Goal: Information Seeking & Learning: Learn about a topic

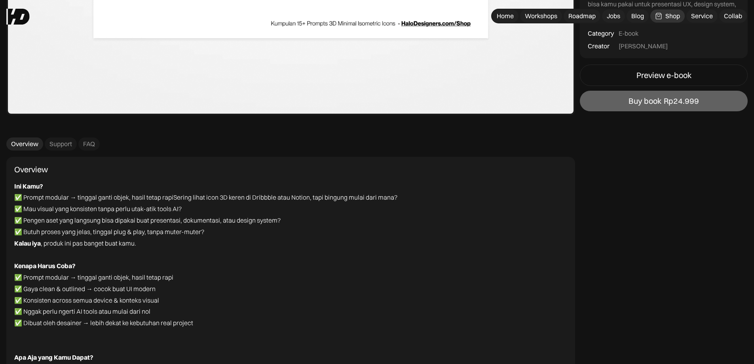
scroll to position [2097, 0]
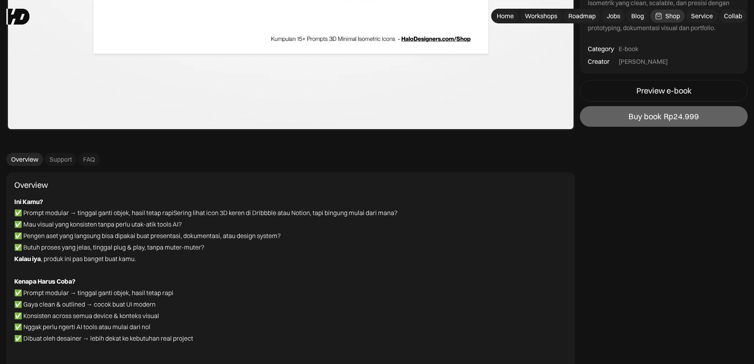
click at [618, 16] on div "Jobs" at bounding box center [612, 16] width 13 height 8
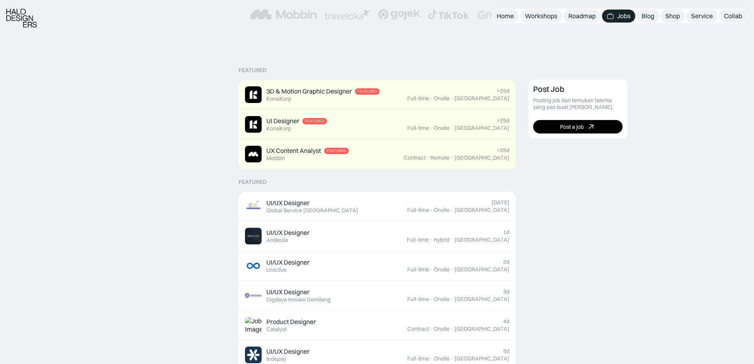
scroll to position [198, 0]
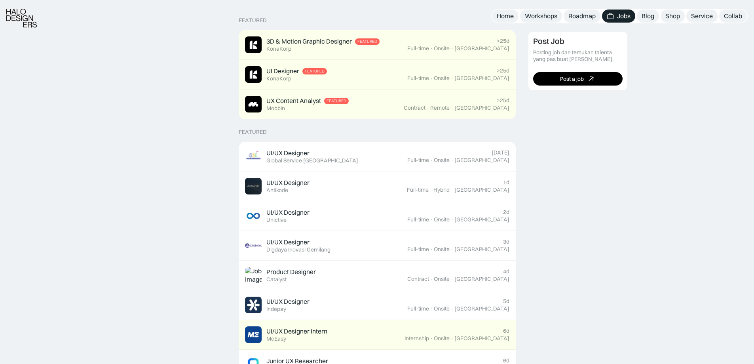
click at [345, 156] on div "UI/UX Designer Featured Global Service Indonesia" at bounding box center [326, 156] width 162 height 17
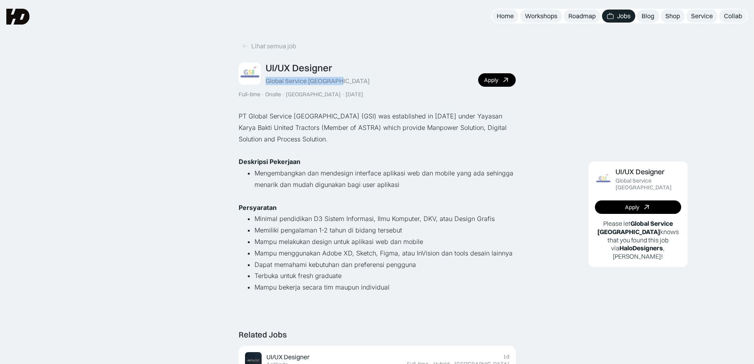
drag, startPoint x: 265, startPoint y: 80, endPoint x: 351, endPoint y: 80, distance: 85.8
click at [351, 80] on div "UI/UX Designer Global Service Indonesia Full-time · Onsite · Jakarta · Today Ap…" at bounding box center [377, 80] width 277 height 36
copy div "Global Service [GEOGRAPHIC_DATA]"
click at [275, 49] on div "Lihat semua job" at bounding box center [273, 46] width 45 height 8
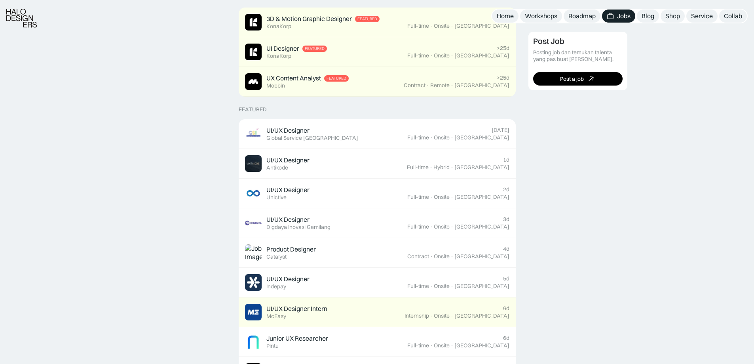
scroll to position [237, 0]
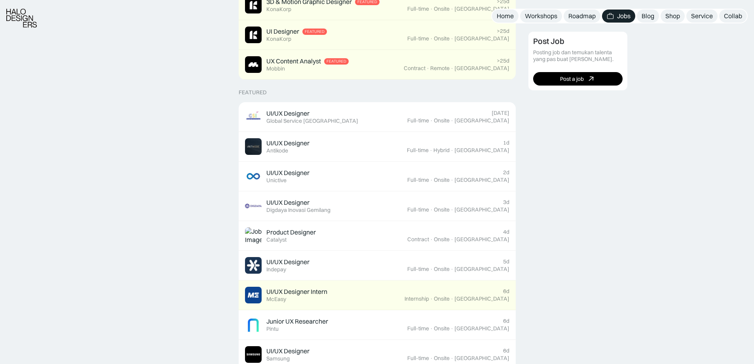
click at [347, 176] on div "UI/UX Designer Featured Unictive" at bounding box center [326, 176] width 162 height 17
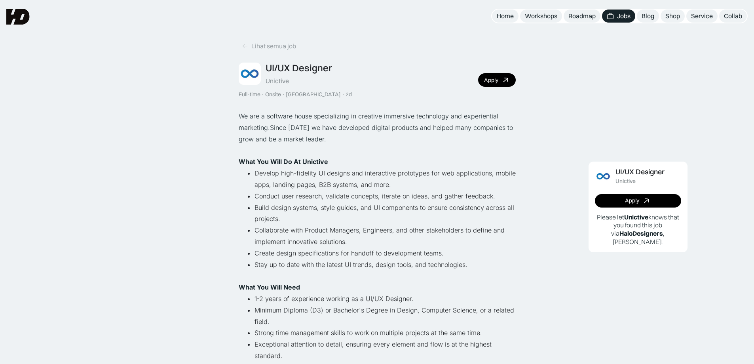
click at [273, 79] on div "Unictive" at bounding box center [276, 81] width 23 height 8
copy div "Unictive"
drag, startPoint x: 596, startPoint y: 217, endPoint x: 689, endPoint y: 251, distance: 99.1
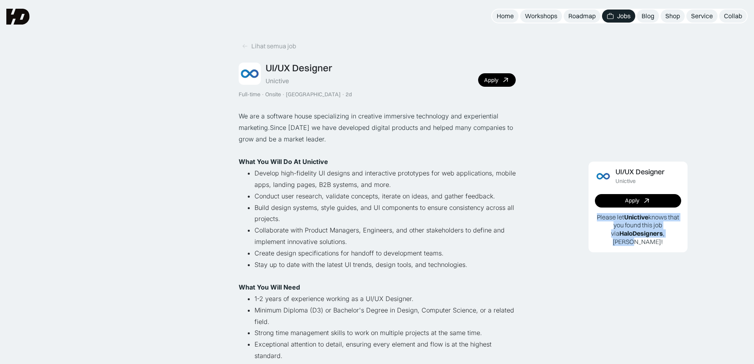
copy p "Please let Unictive knows that you found this job via HaloDesigners , Gluck!"
click at [257, 49] on div "Lihat semua job" at bounding box center [273, 46] width 45 height 8
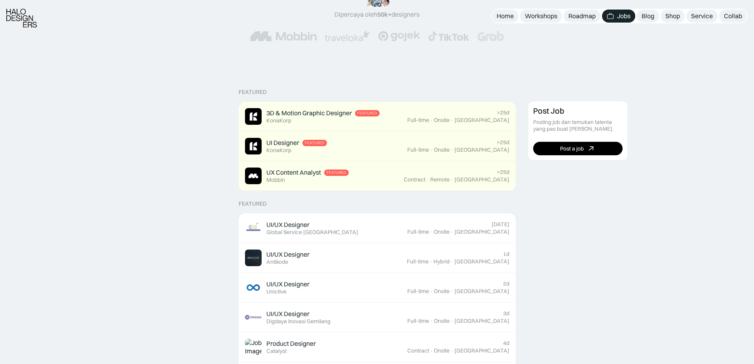
scroll to position [158, 0]
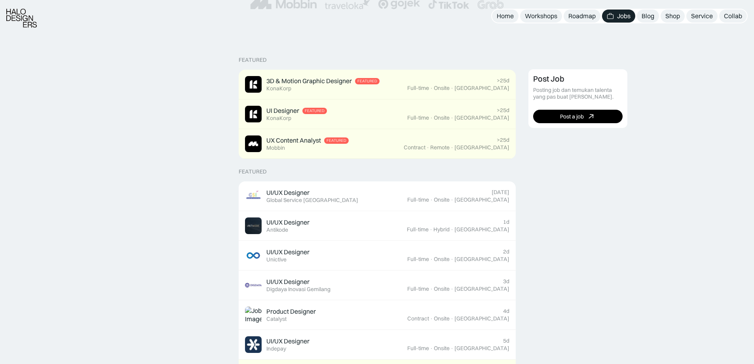
click at [373, 284] on div "UI/UX Designer Featured Digdaya Inovasi Gemilang" at bounding box center [326, 285] width 162 height 17
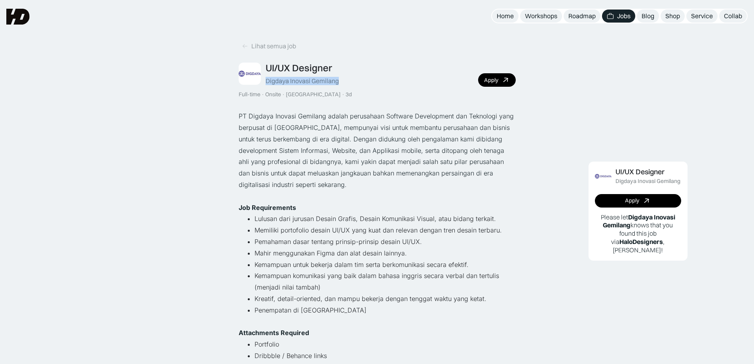
drag, startPoint x: 266, startPoint y: 81, endPoint x: 355, endPoint y: 81, distance: 89.4
click at [355, 81] on div "UI/UX Designer Digdaya Inovasi Gemilang Full-time · Onsite · Yogyakarta · 3d Ap…" at bounding box center [377, 80] width 277 height 36
click at [316, 80] on div "Digdaya Inovasi Gemilang" at bounding box center [301, 81] width 73 height 8
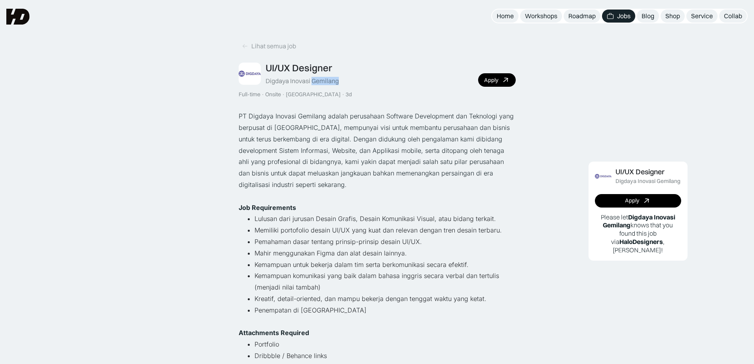
click at [316, 80] on div "Digdaya Inovasi Gemilang" at bounding box center [301, 81] width 73 height 8
copy div "Digdaya Inovasi Gemilang"
click at [263, 44] on div "Lihat semua job" at bounding box center [273, 46] width 45 height 8
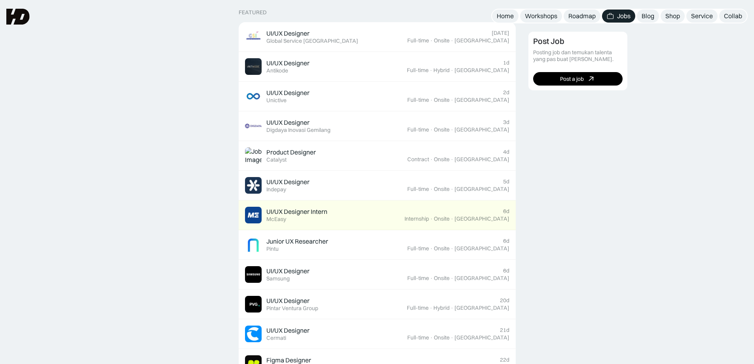
scroll to position [316, 0]
click at [334, 158] on div "Product Designer Featured Catalyst" at bounding box center [326, 156] width 162 height 17
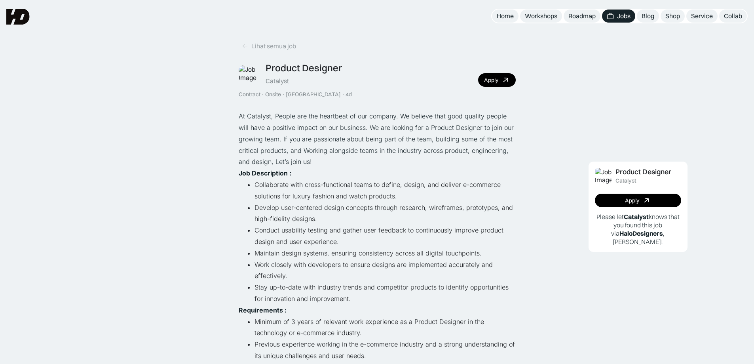
click at [289, 49] on div "Lihat semua job" at bounding box center [273, 46] width 45 height 8
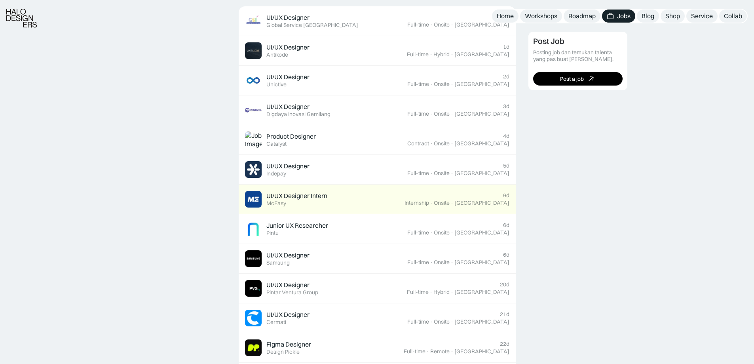
scroll to position [396, 0]
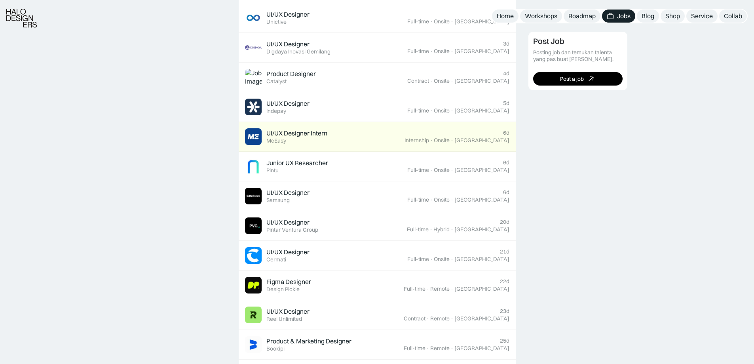
click at [348, 202] on div "UI/UX Designer Featured Samsung" at bounding box center [326, 196] width 162 height 17
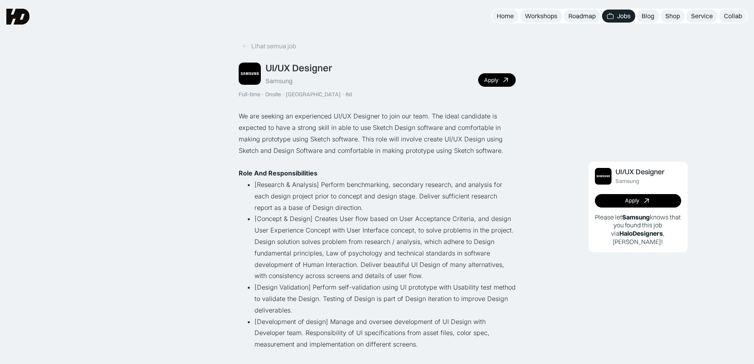
click at [273, 47] on div "Lihat semua job" at bounding box center [273, 46] width 45 height 8
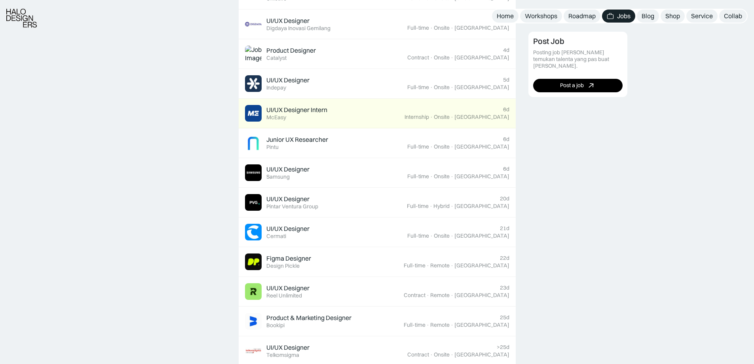
scroll to position [514, 0]
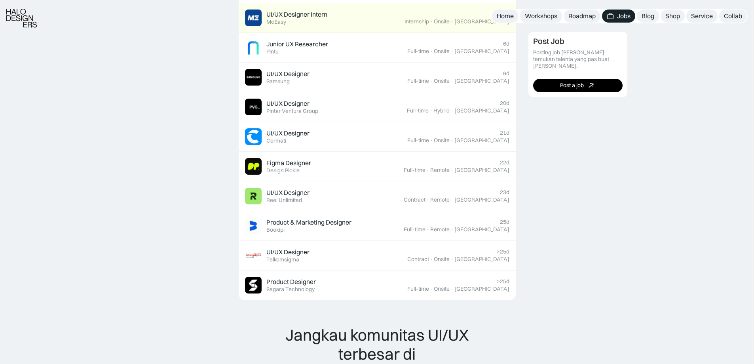
click at [385, 198] on div "UI/UX Designer Featured Reel Unlimited" at bounding box center [324, 196] width 159 height 17
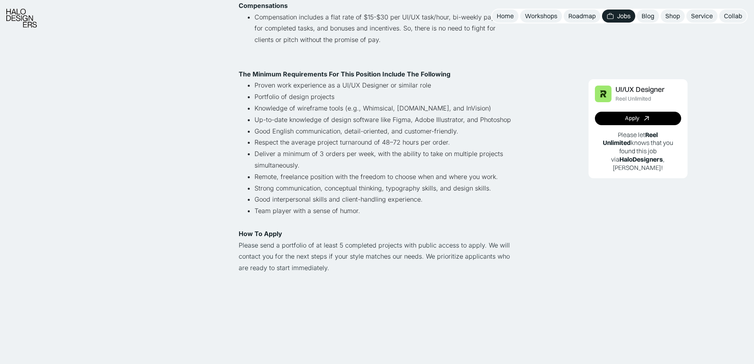
scroll to position [475, 0]
